Goal: Transaction & Acquisition: Purchase product/service

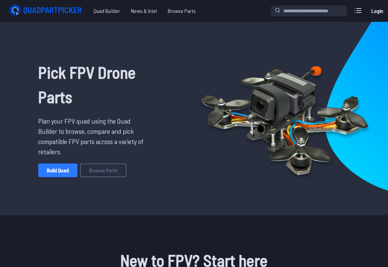
click at [55, 177] on link "Build Quad" at bounding box center [57, 171] width 39 height 14
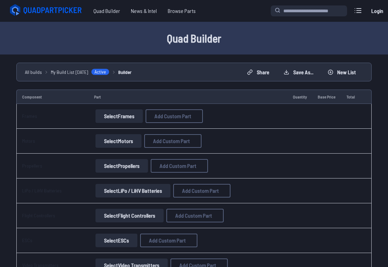
click at [123, 114] on button "Select Frames" at bounding box center [118, 116] width 47 height 14
click at [130, 118] on button "Select Frames" at bounding box center [118, 116] width 47 height 14
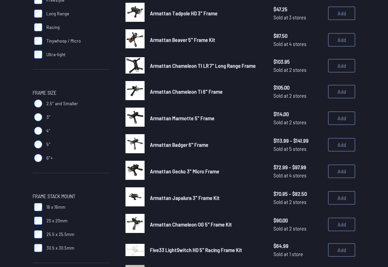
scroll to position [140, 0]
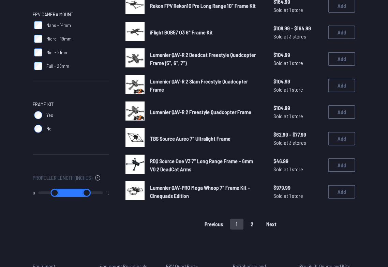
scroll to position [543, 0]
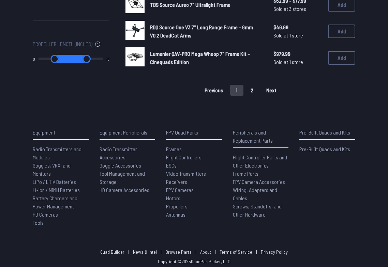
click at [324, 148] on span "Pre-Built Quads and Kits" at bounding box center [324, 149] width 51 height 6
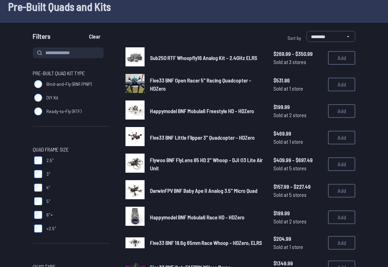
scroll to position [44, 0]
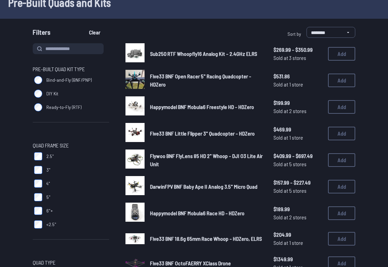
click at [230, 53] on span "Sub250 RTF Whoopfly16 Analog Kit - 2.4GHz ELRS" at bounding box center [203, 53] width 107 height 6
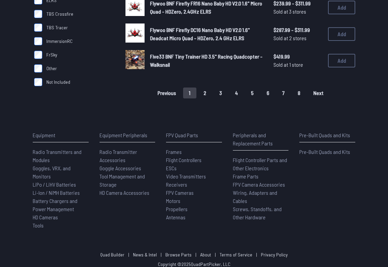
scroll to position [541, 0]
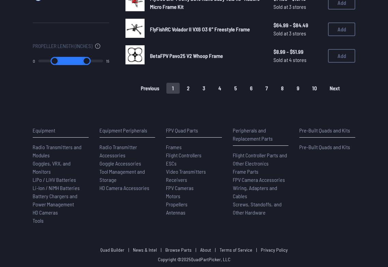
scroll to position [139, 0]
